Goal: Find specific page/section: Find specific page/section

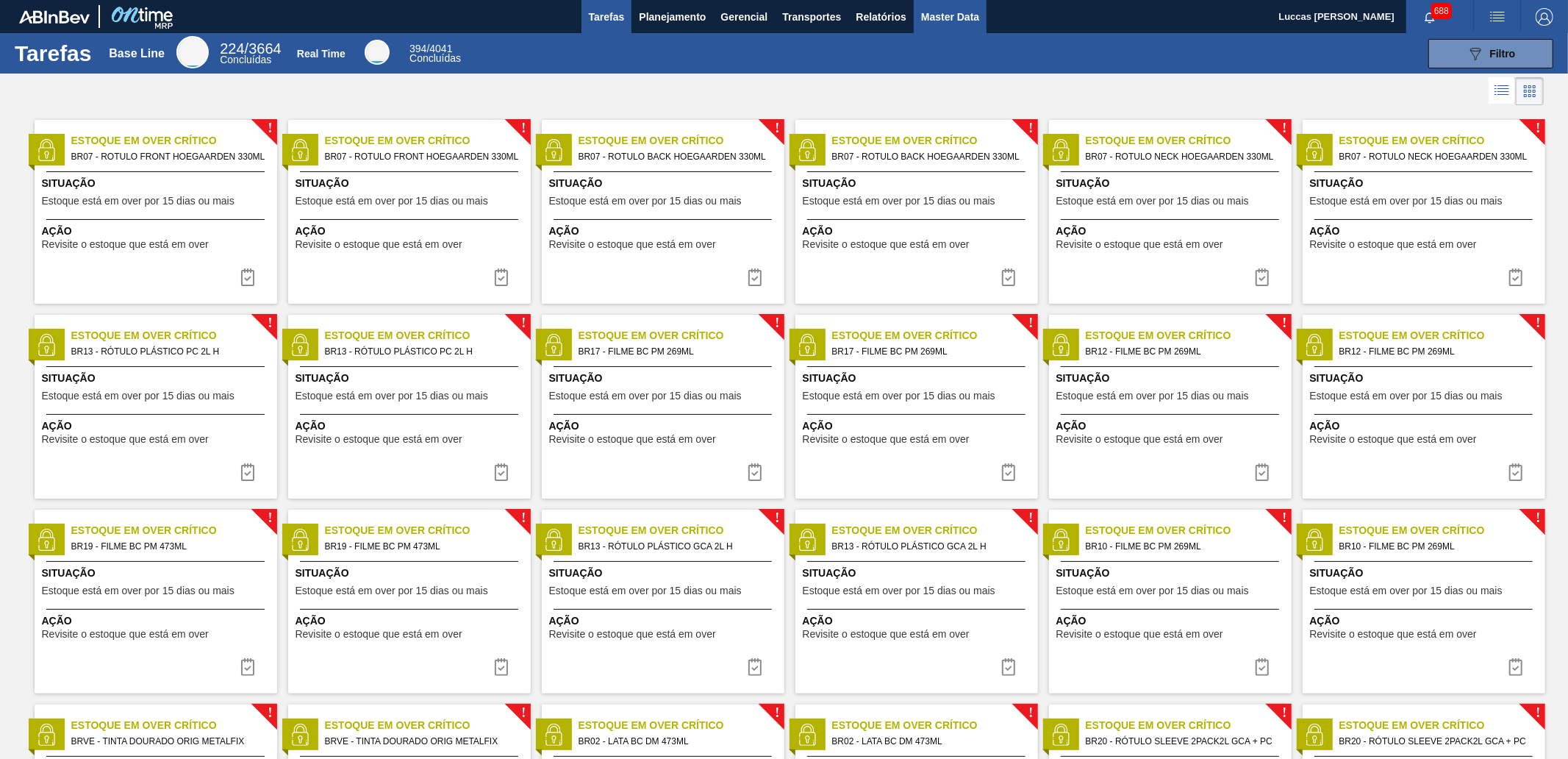
click at [937, 2] on button "Master Data" at bounding box center [950, 16] width 72 height 33
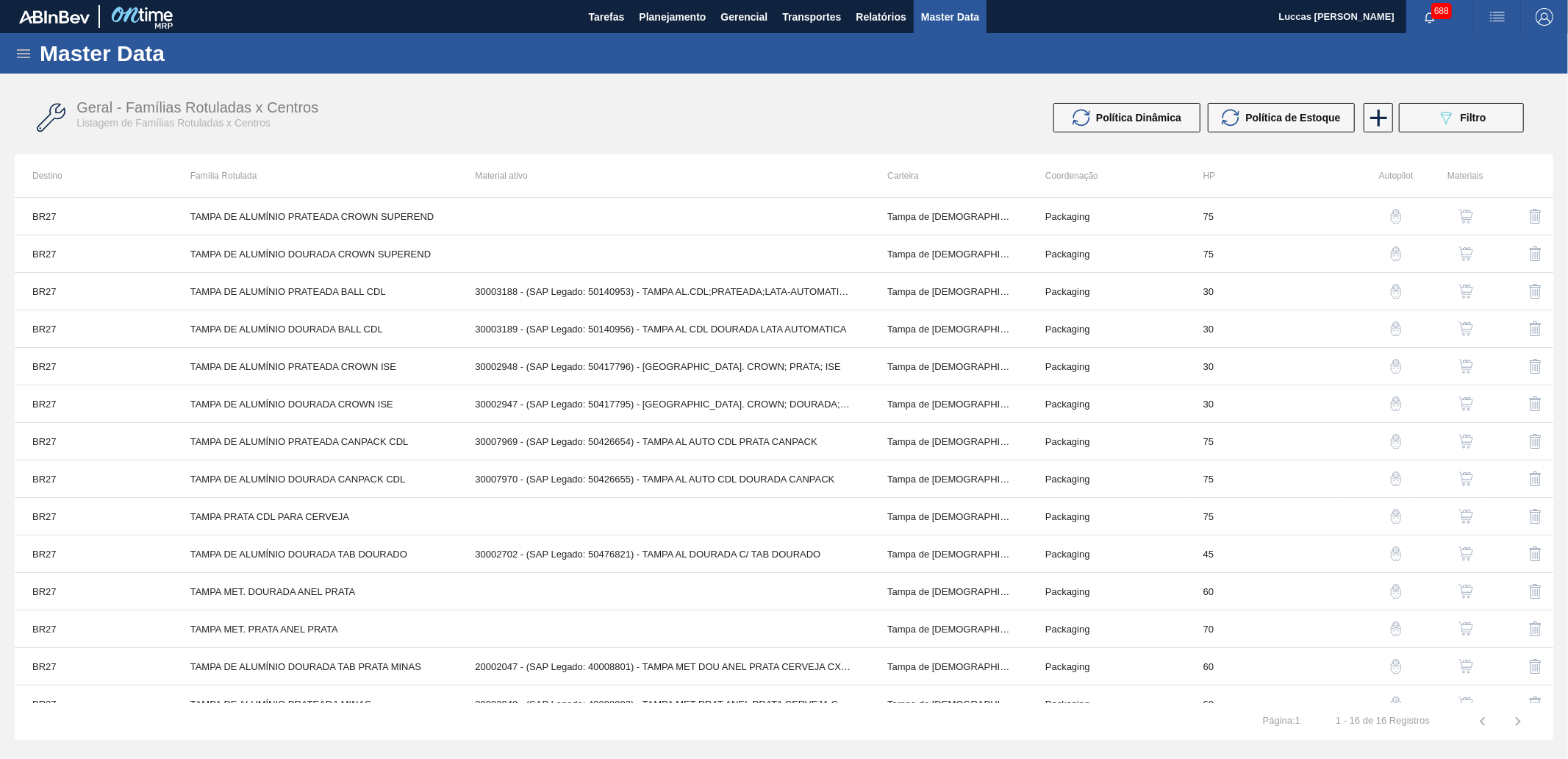
click at [27, 55] on icon at bounding box center [23, 54] width 13 height 9
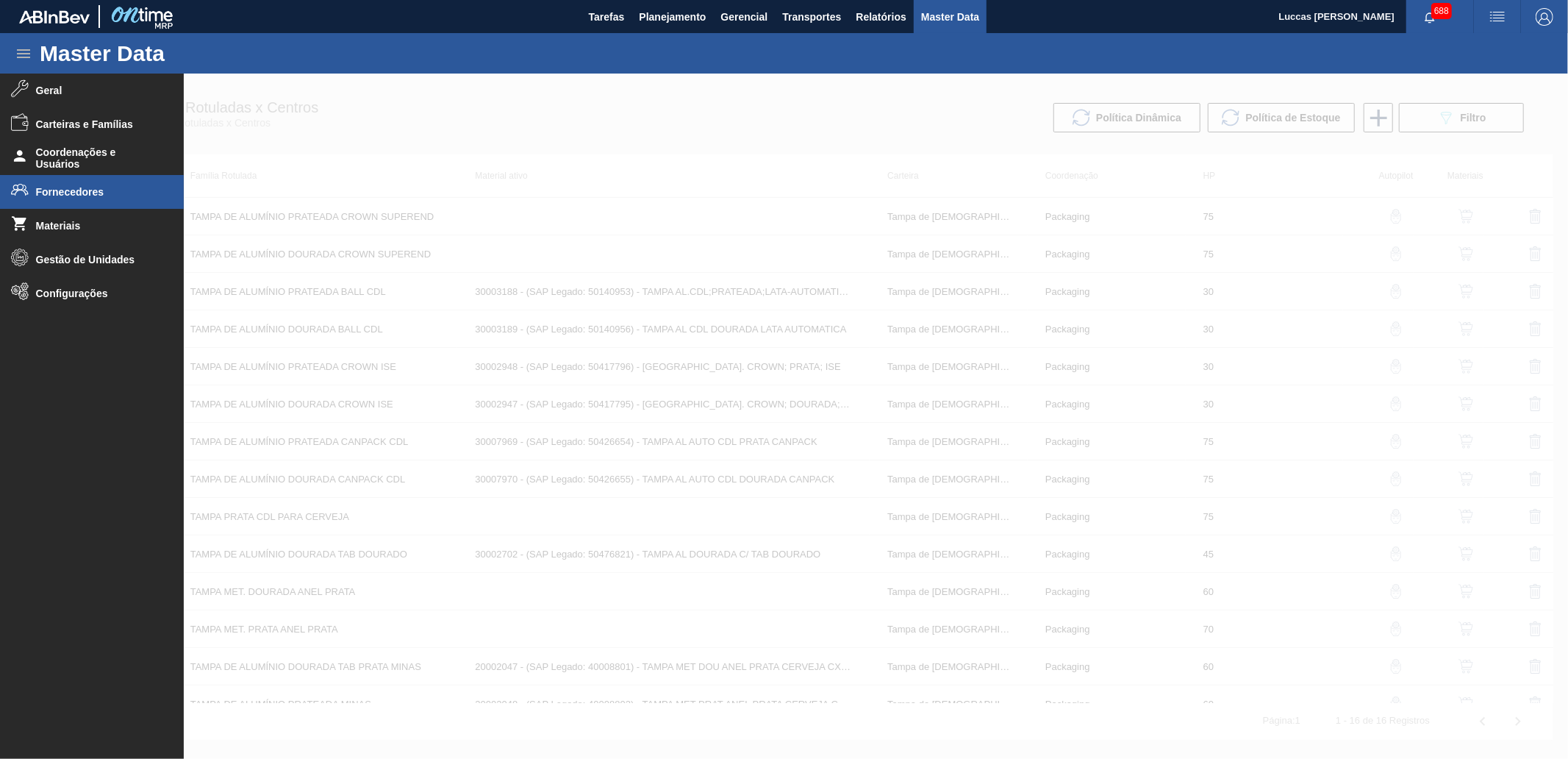
click at [89, 190] on span "Fornecedores" at bounding box center [97, 192] width 122 height 12
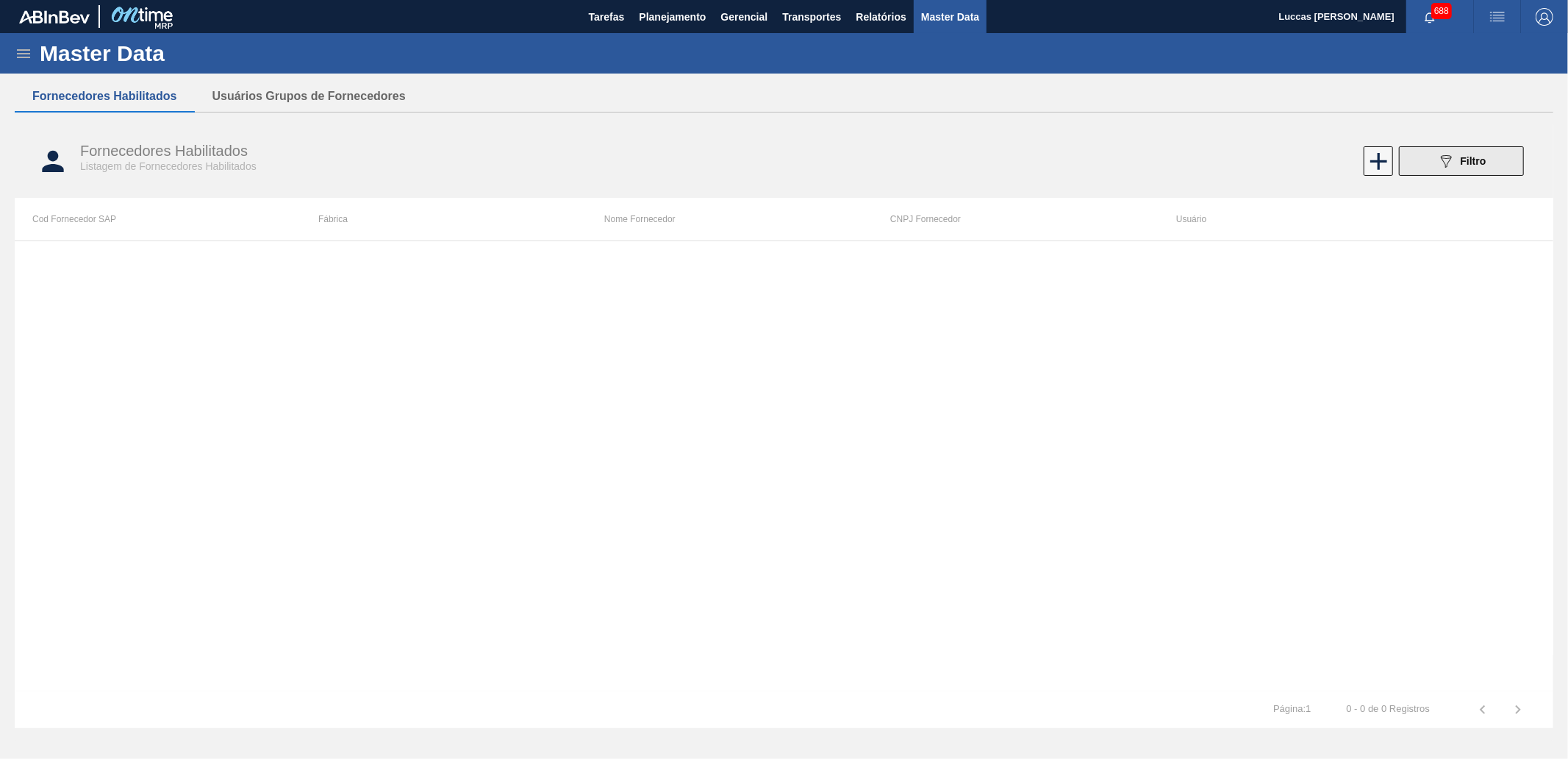
drag, startPoint x: 1479, startPoint y: 138, endPoint x: 1475, endPoint y: 157, distance: 19.4
click at [1478, 140] on div "Fornecedores Habilitados Listagem de Fornecedores Habilitados 089F7B8B-B2A5-4AF…" at bounding box center [783, 162] width 1538 height 55
click at [1475, 164] on span "Filtro" at bounding box center [1473, 160] width 26 height 12
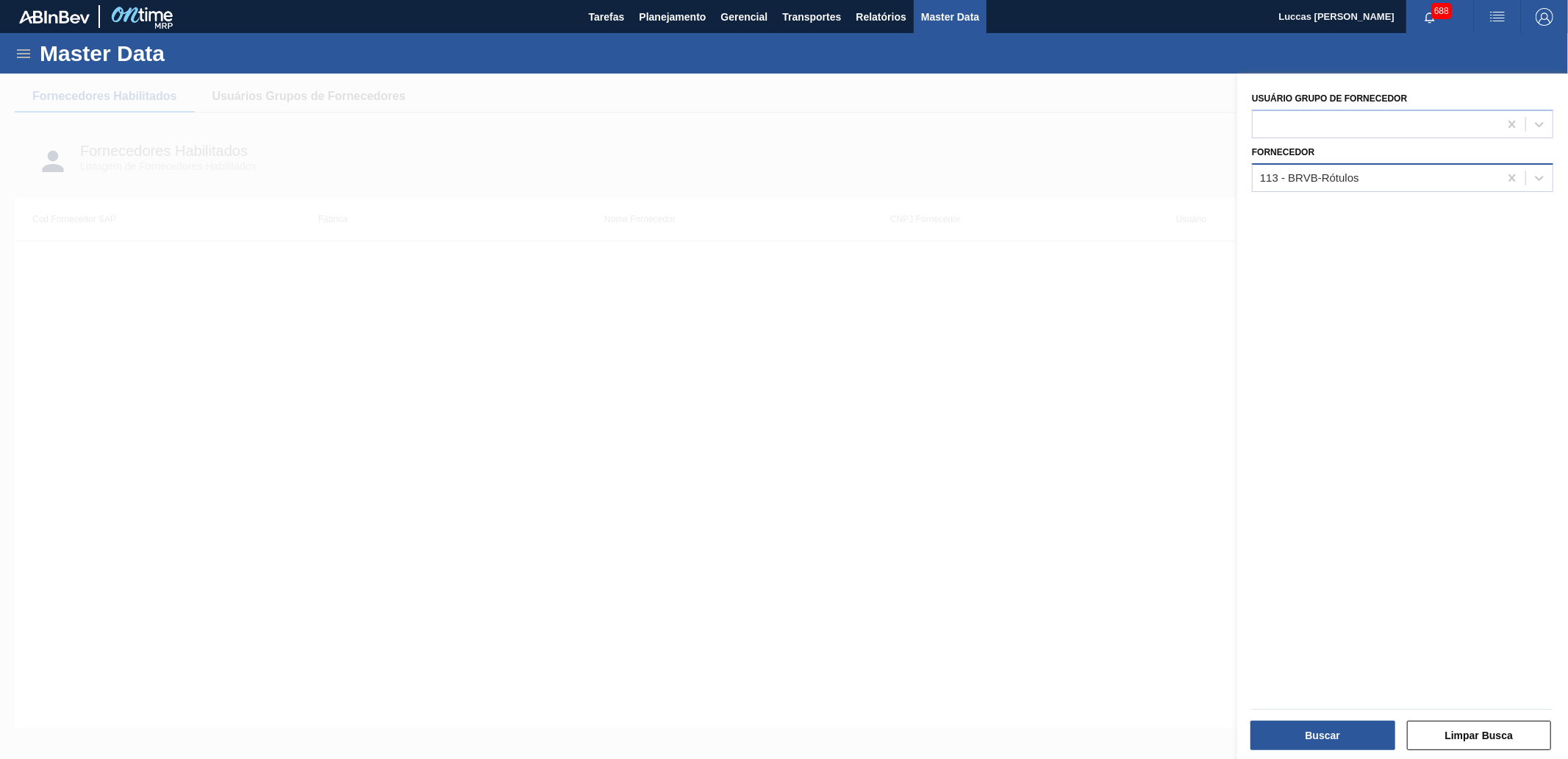
click at [1427, 175] on div "113 - BRVB-Rótulos" at bounding box center [1376, 177] width 246 height 21
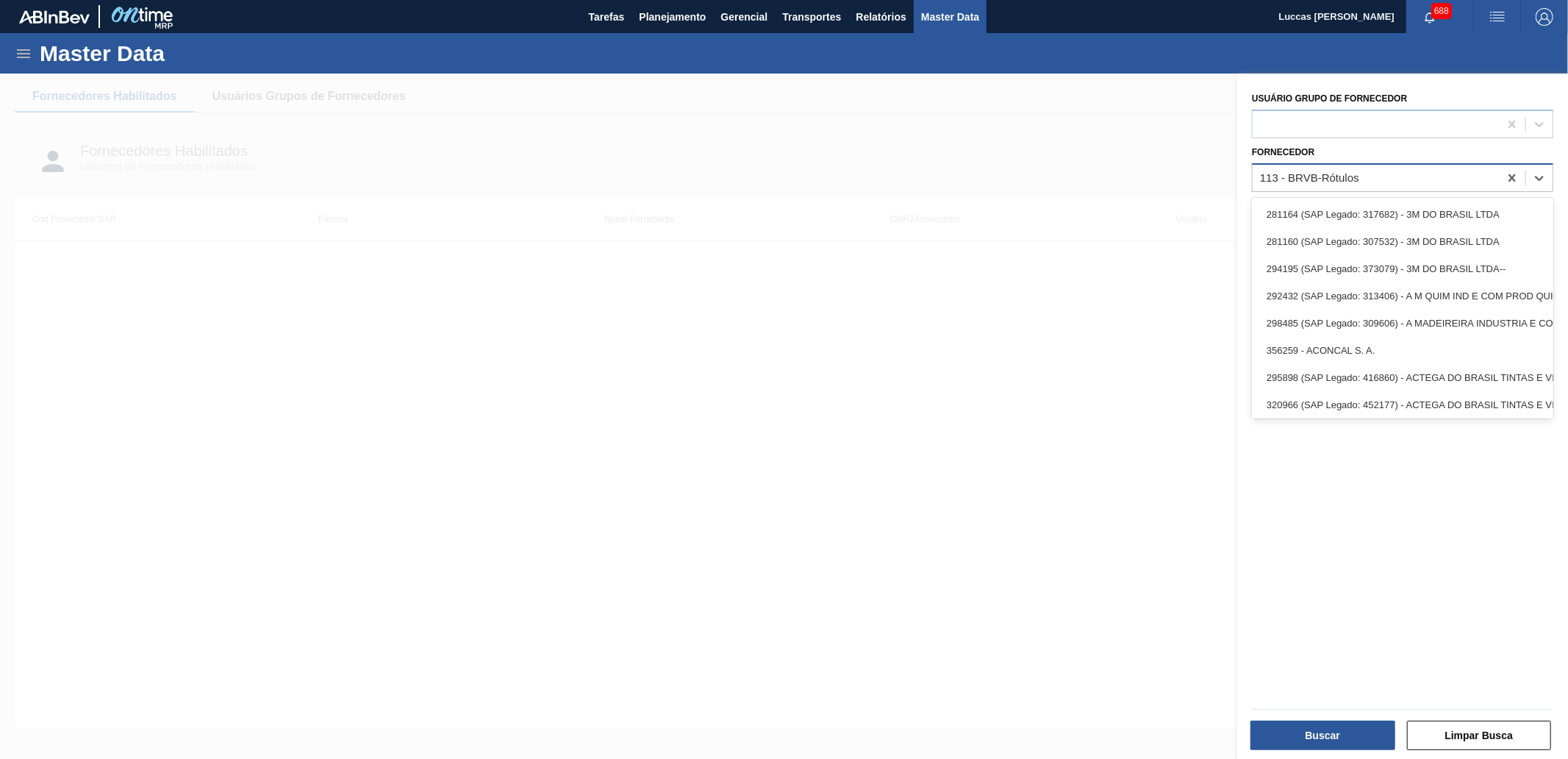
paste input "303171"
type input "303171"
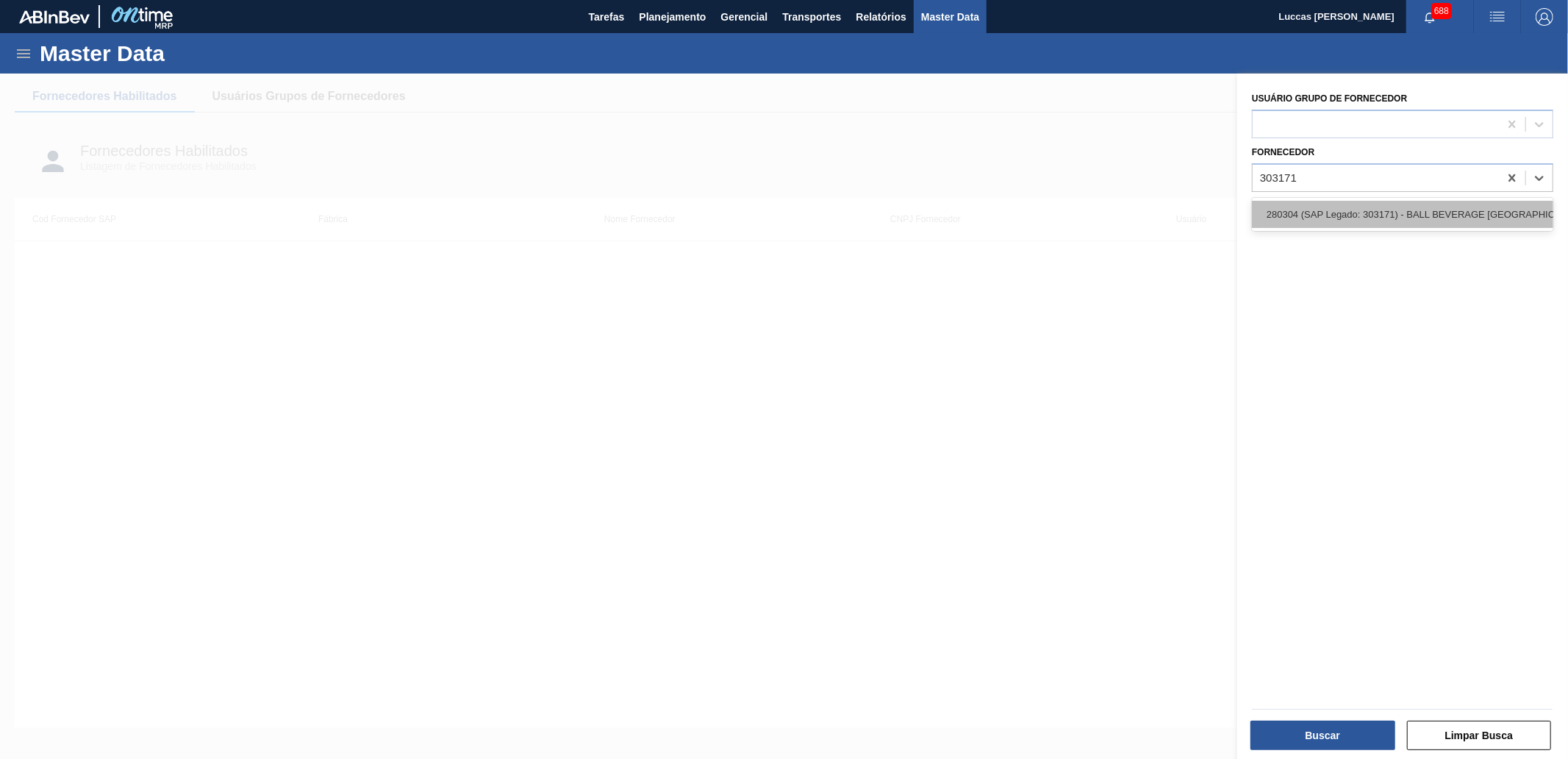
click at [1390, 211] on div "280304 (SAP Legado: 303171) - BALL BEVERAGE [GEOGRAPHIC_DATA] SA" at bounding box center [1402, 214] width 302 height 27
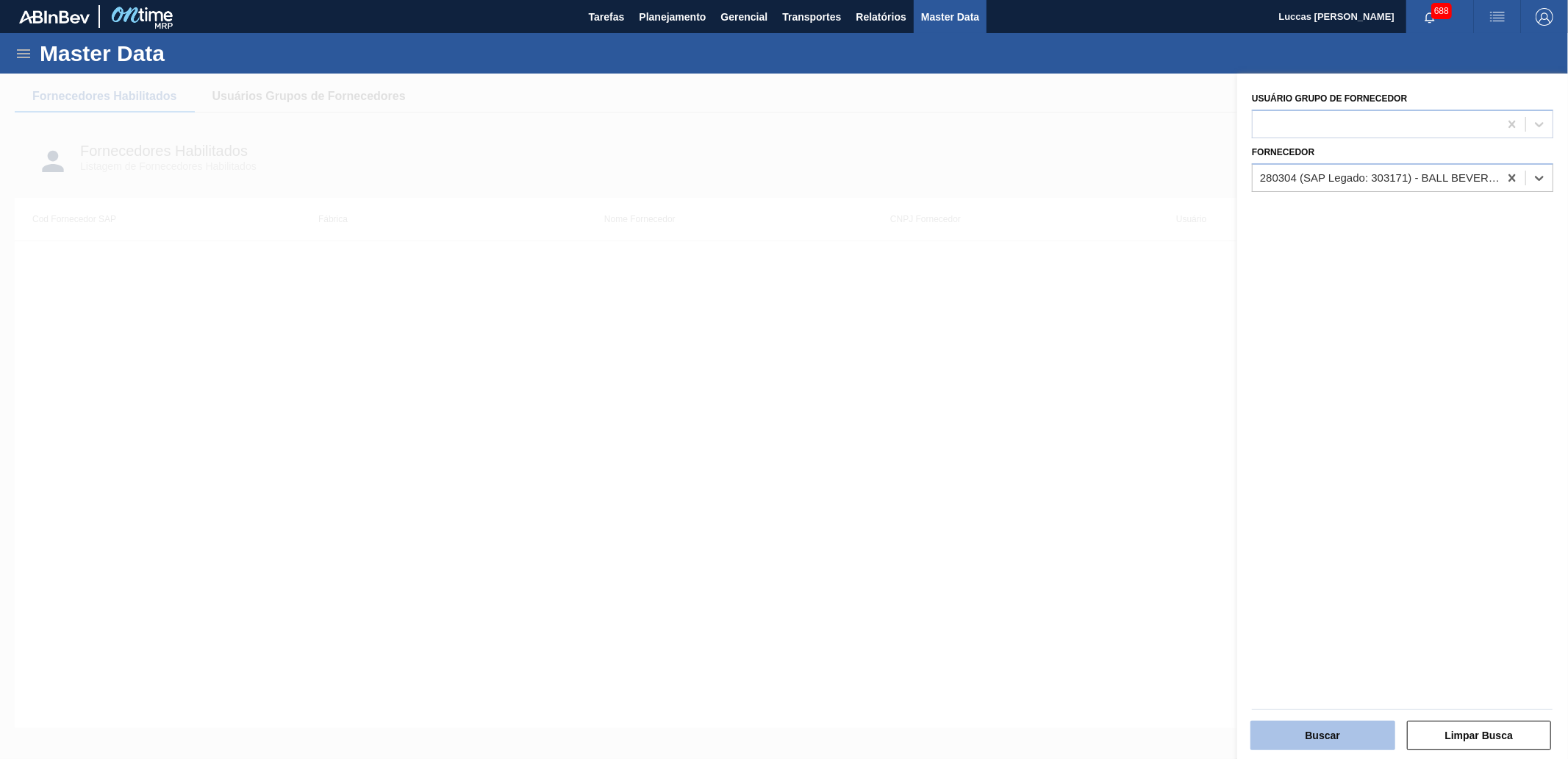
click at [1328, 731] on button "Buscar" at bounding box center [1323, 735] width 145 height 30
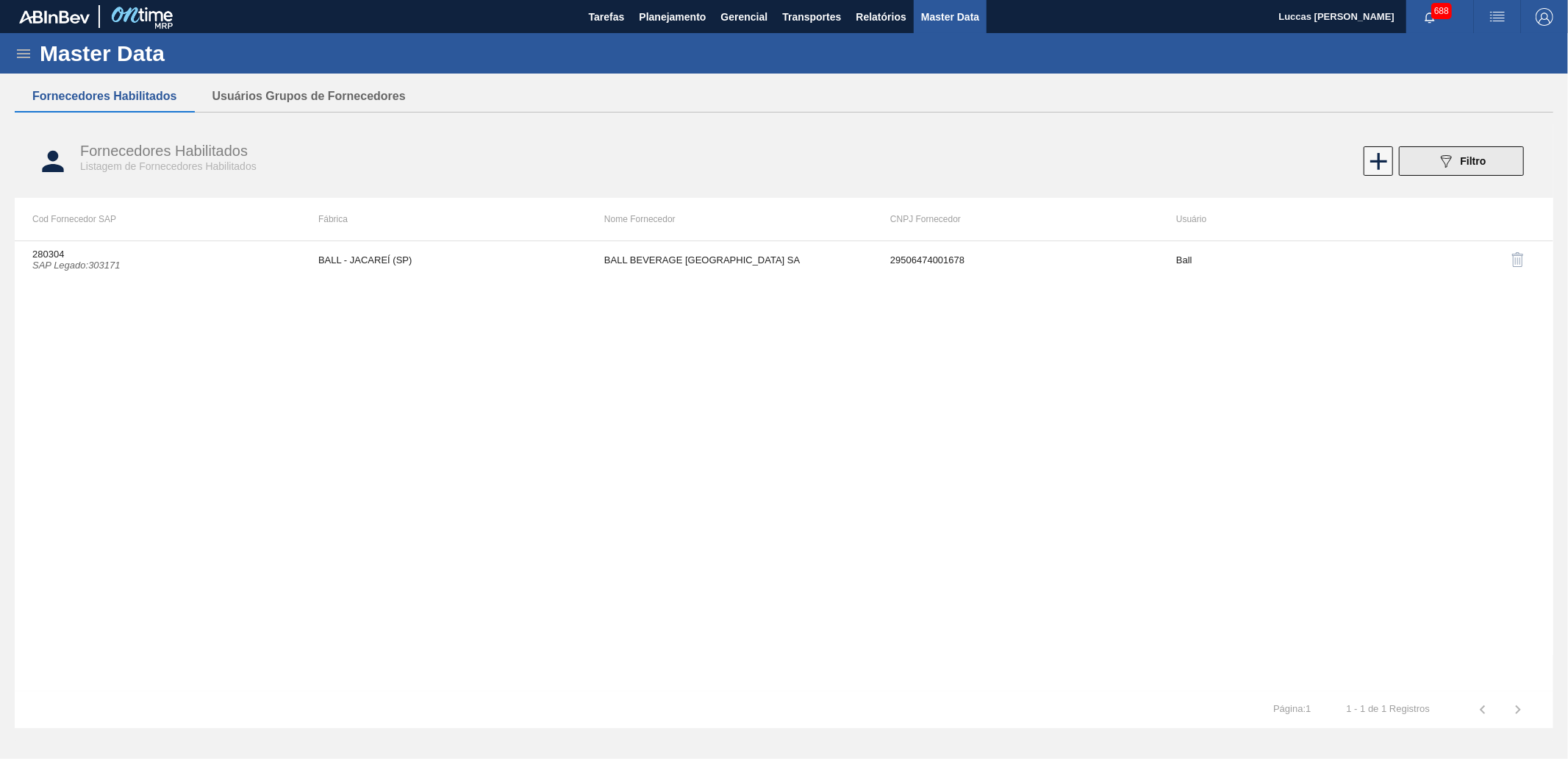
click at [1497, 163] on button "089F7B8B-B2A5-4AFE-B5C0-19BA573D28AC Filtro" at bounding box center [1461, 160] width 125 height 30
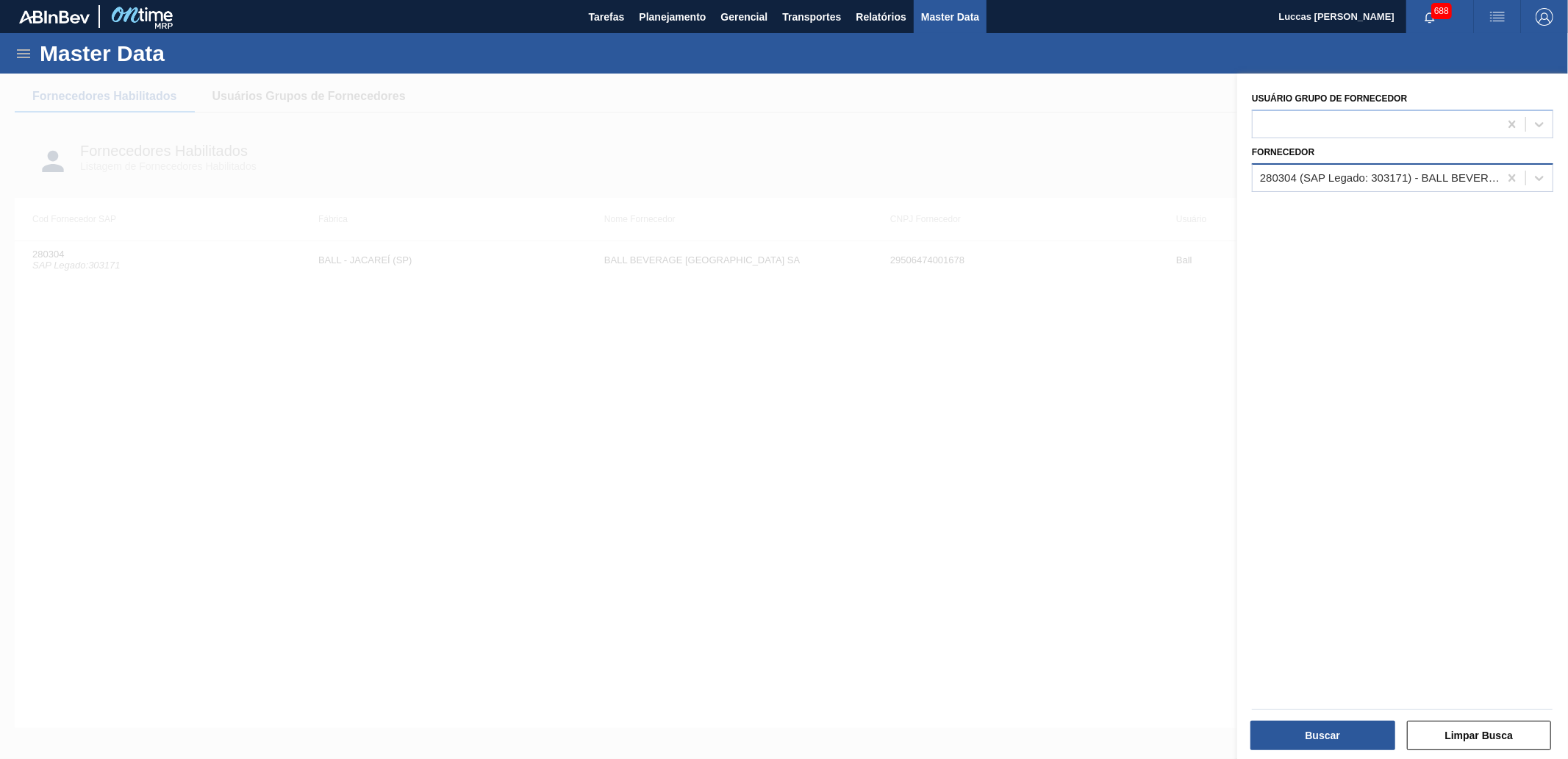
click at [1385, 174] on div "280304 (SAP Legado: 303171) - BALL BEVERAGE [GEOGRAPHIC_DATA] SA" at bounding box center [1380, 177] width 241 height 13
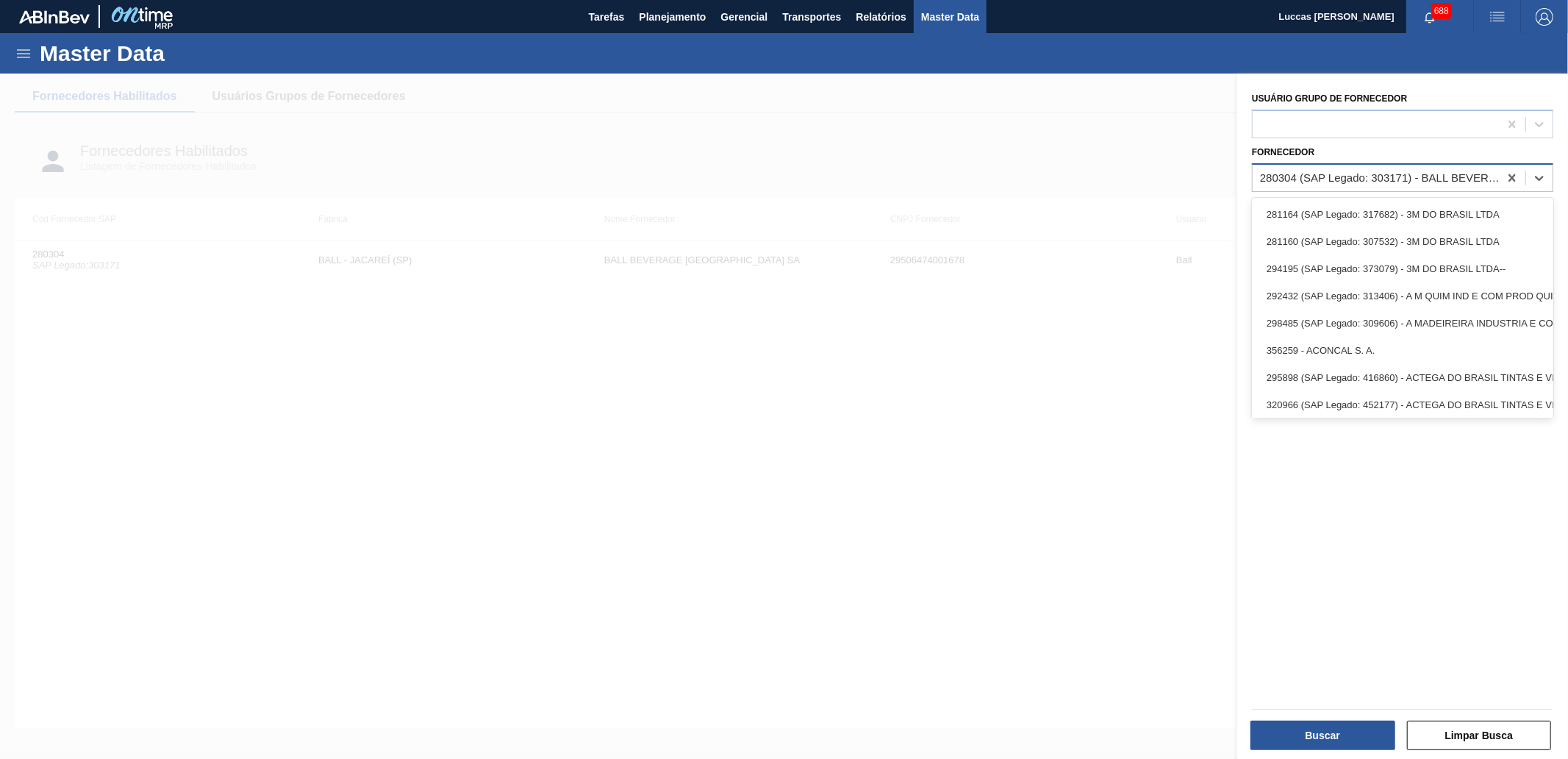
paste input "327175"
type input "327175"
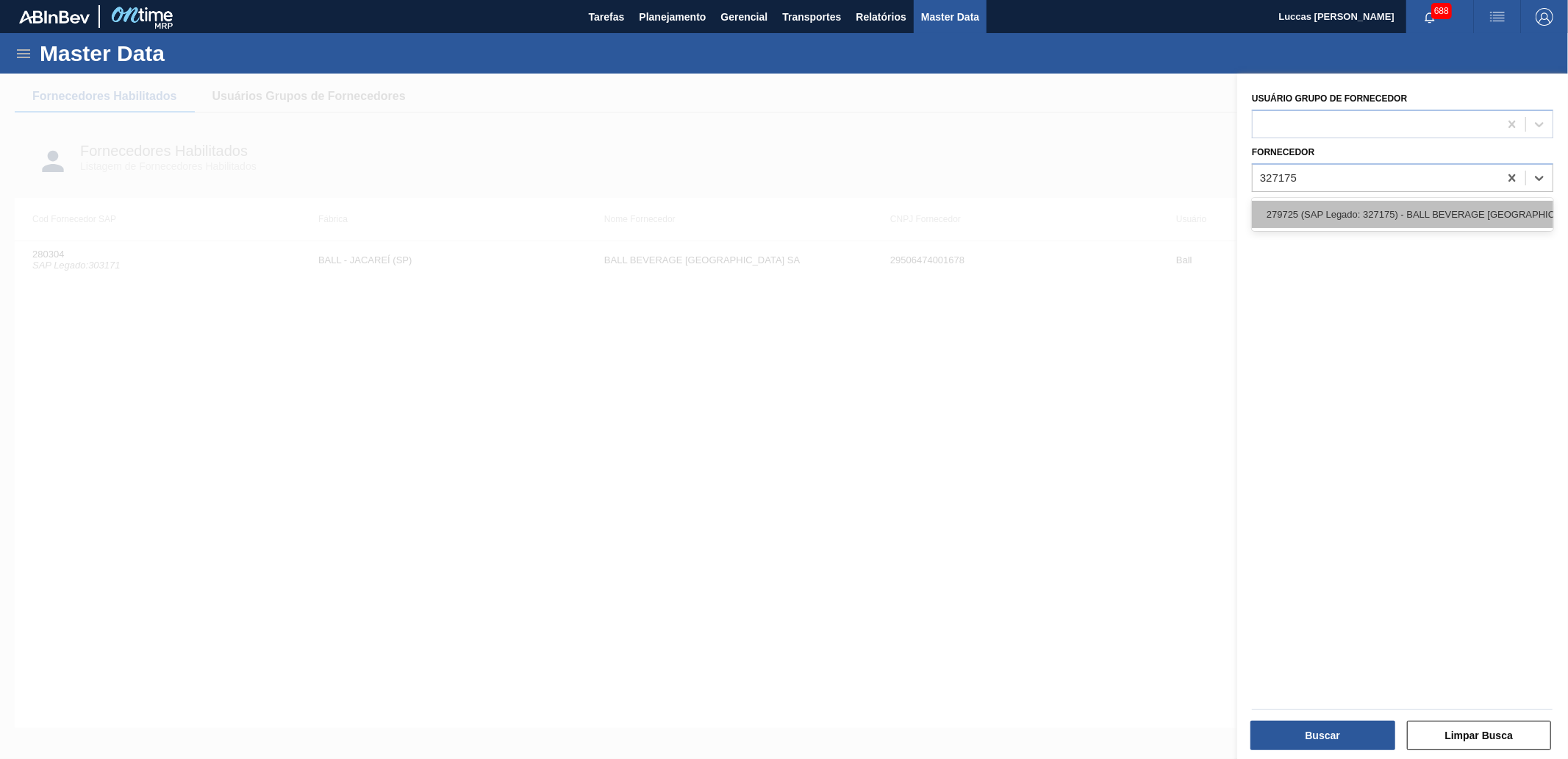
click at [1380, 208] on div "279725 (SAP Legado: 327175) - BALL BEVERAGE [GEOGRAPHIC_DATA] SA" at bounding box center [1402, 214] width 302 height 27
click at [1341, 718] on div "Buscar Limpar Busca" at bounding box center [1402, 733] width 312 height 36
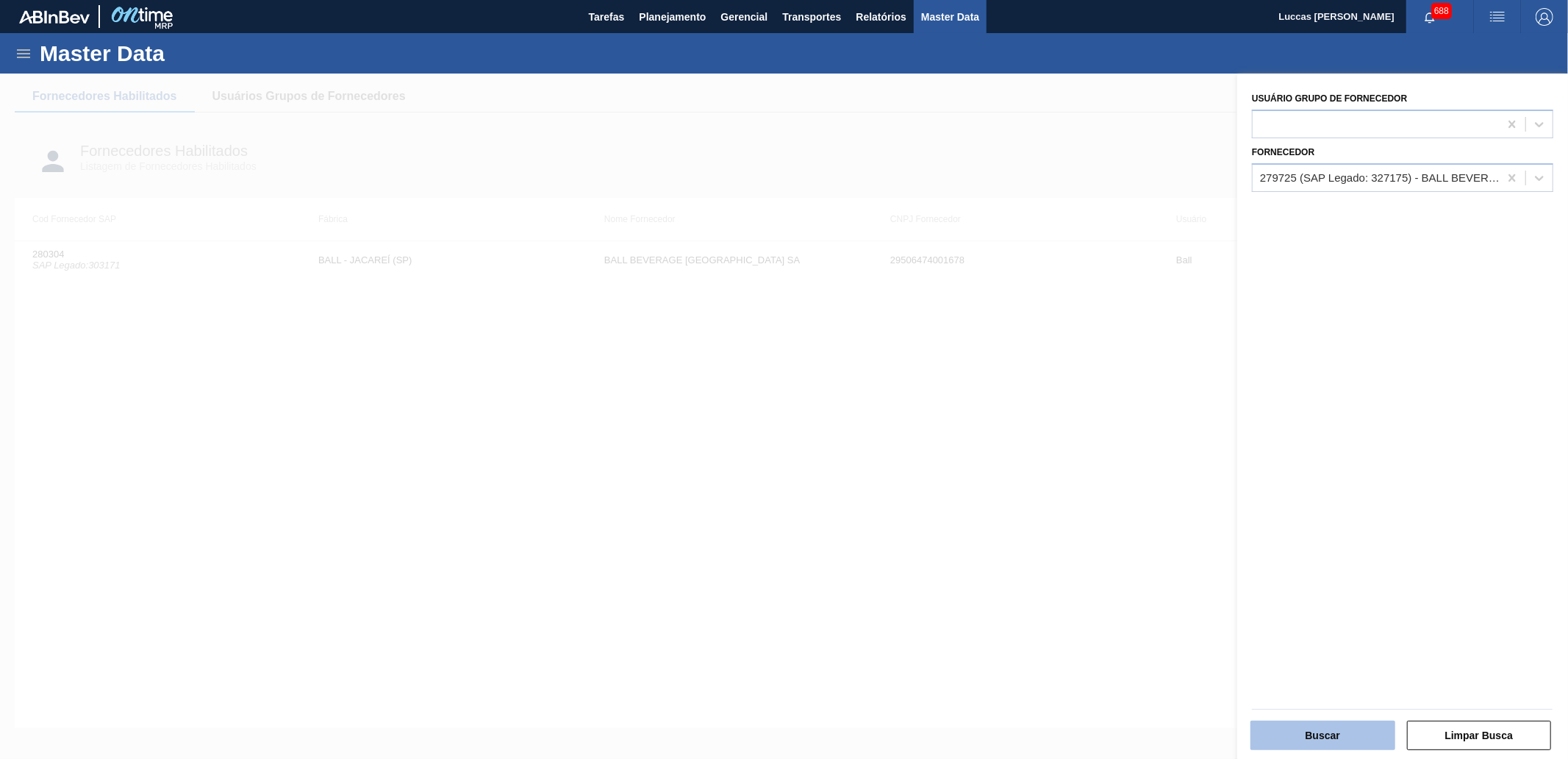
click at [1341, 722] on button "Buscar" at bounding box center [1323, 735] width 145 height 30
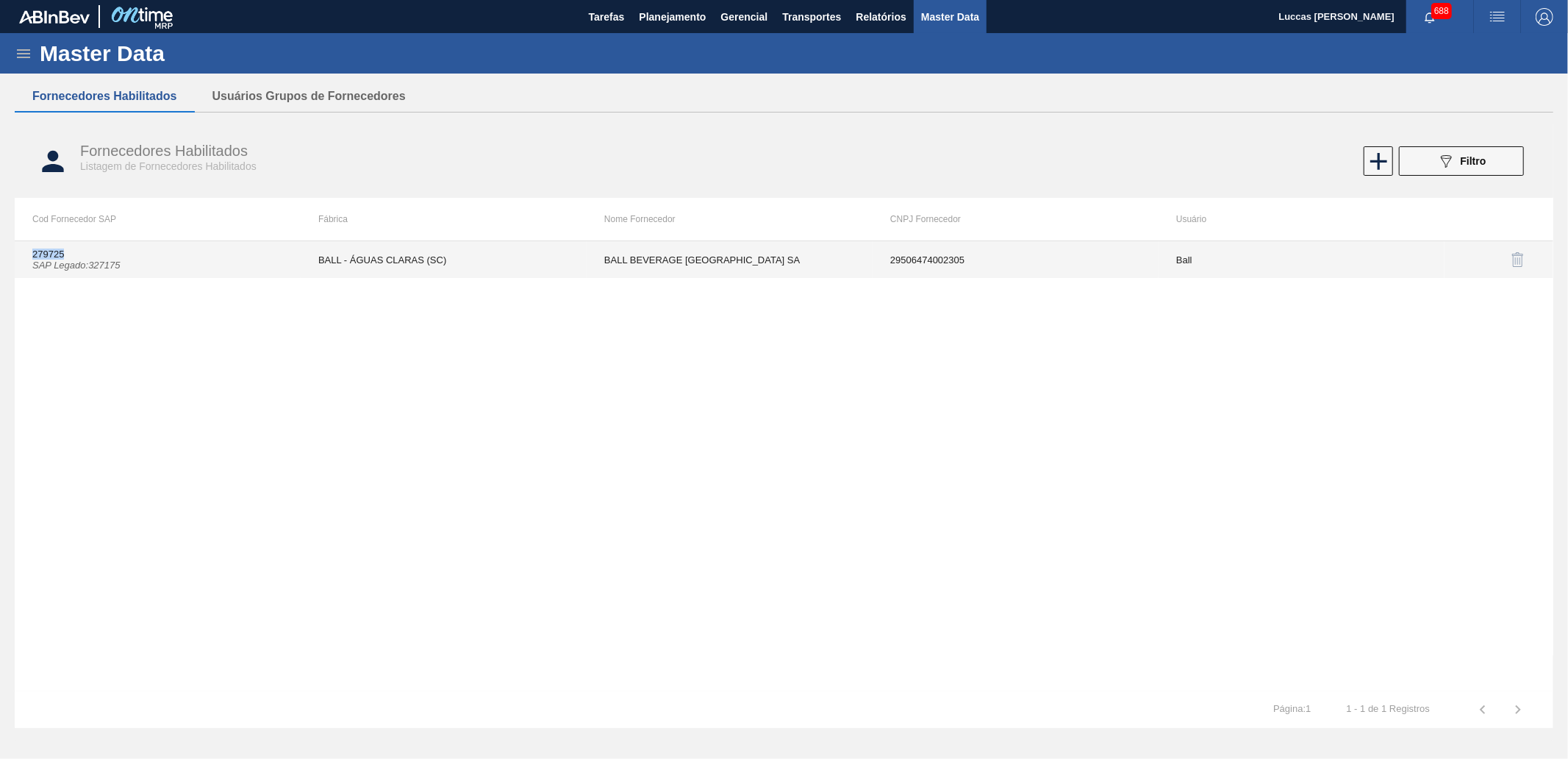
drag, startPoint x: 54, startPoint y: 253, endPoint x: 30, endPoint y: 254, distance: 24.0
click at [30, 254] on td "279725 SAP Legado : 327175" at bounding box center [158, 259] width 286 height 37
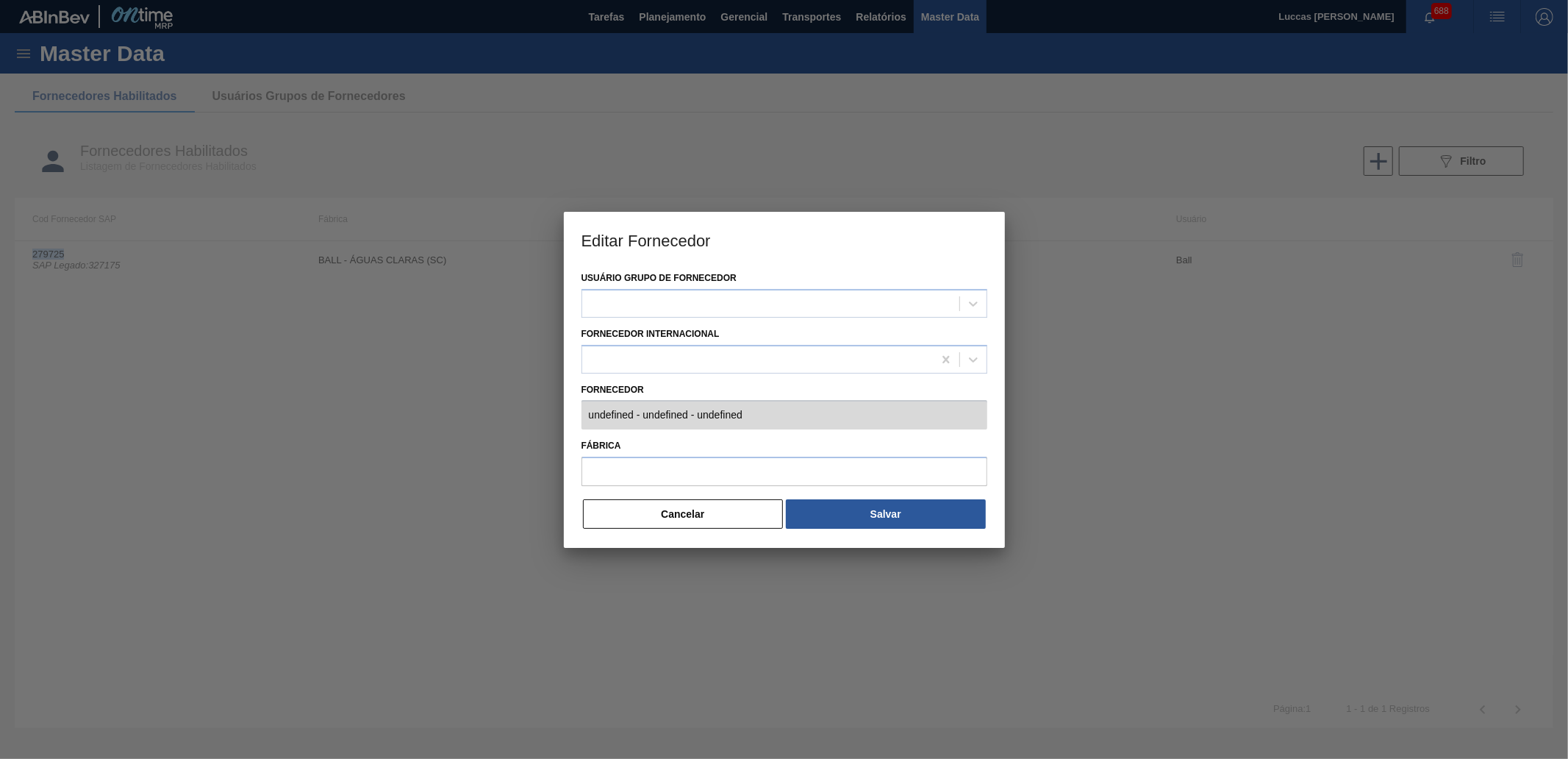
copy td "279725"
type input "279725 (SAP Legado: 327175) - BALL BEVERAGE [GEOGRAPHIC_DATA] [GEOGRAPHIC_DATA]…"
type input "BALL - ÁGUAS CLARAS (SC)"
click at [681, 523] on button "Cancelar" at bounding box center [683, 514] width 200 height 30
